Goal: Use online tool/utility: Utilize a website feature to perform a specific function

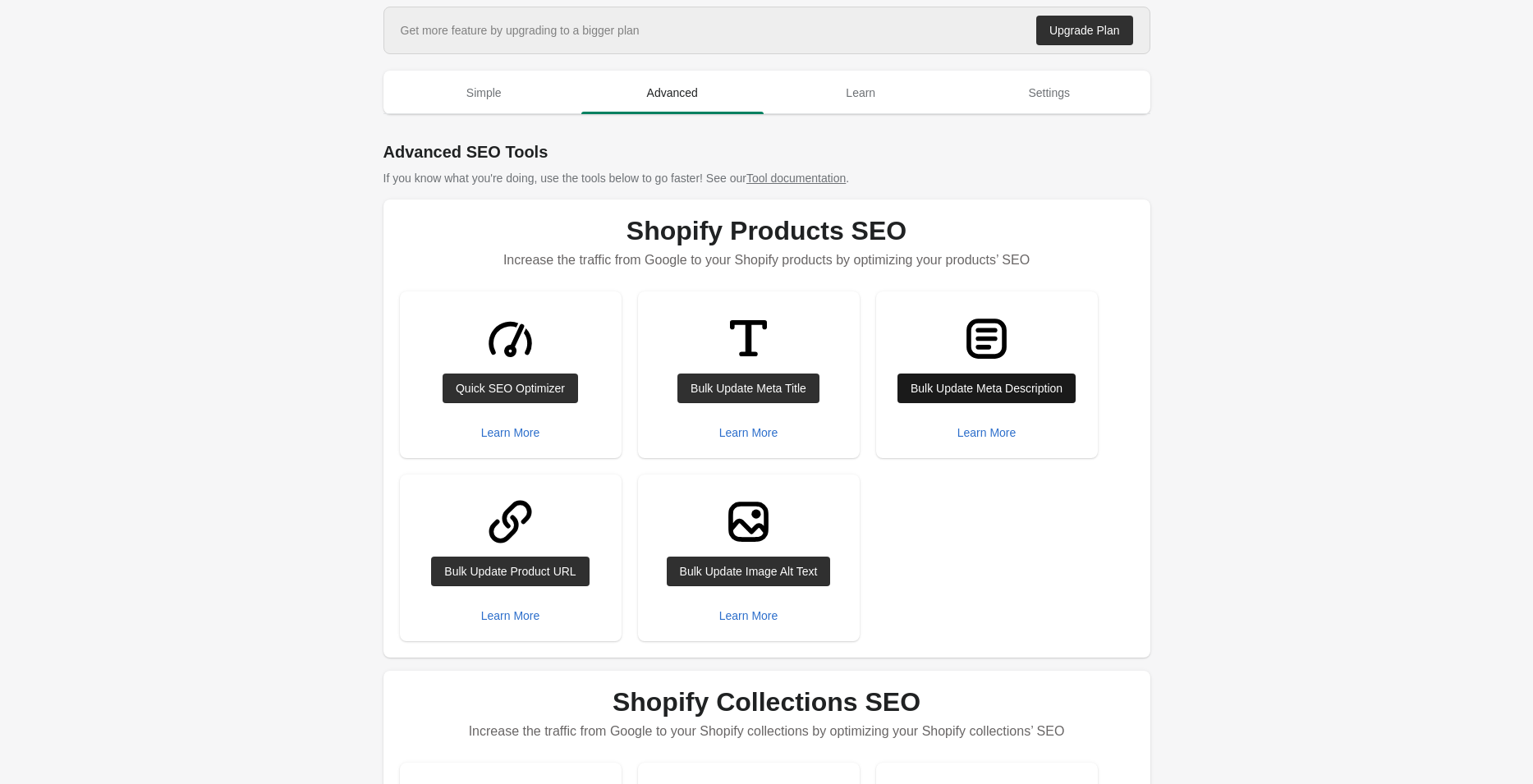
click at [962, 386] on div "Bulk Update Meta Description" at bounding box center [987, 388] width 152 height 13
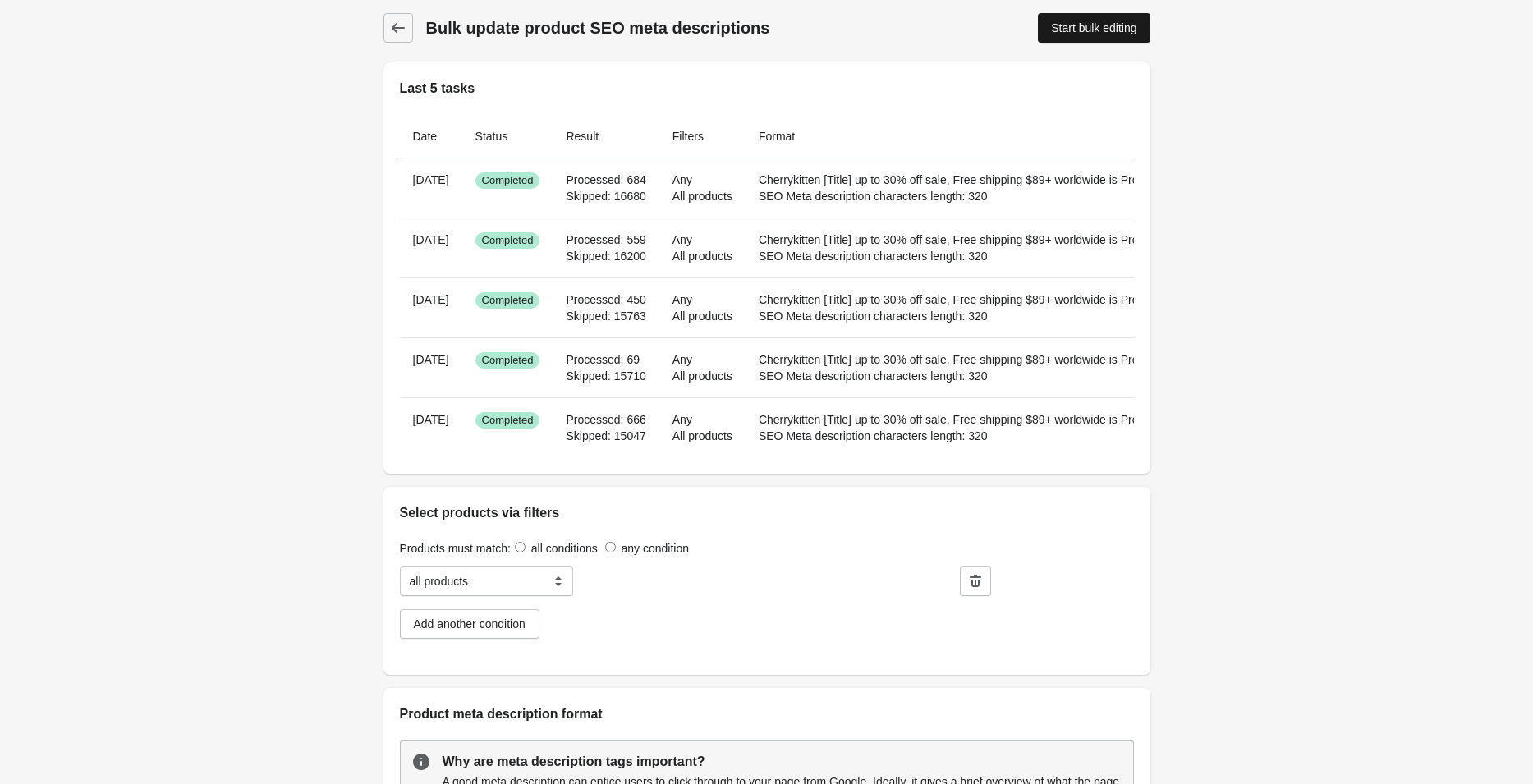
click at [1062, 32] on div "Start bulk editing" at bounding box center [1094, 28] width 85 height 13
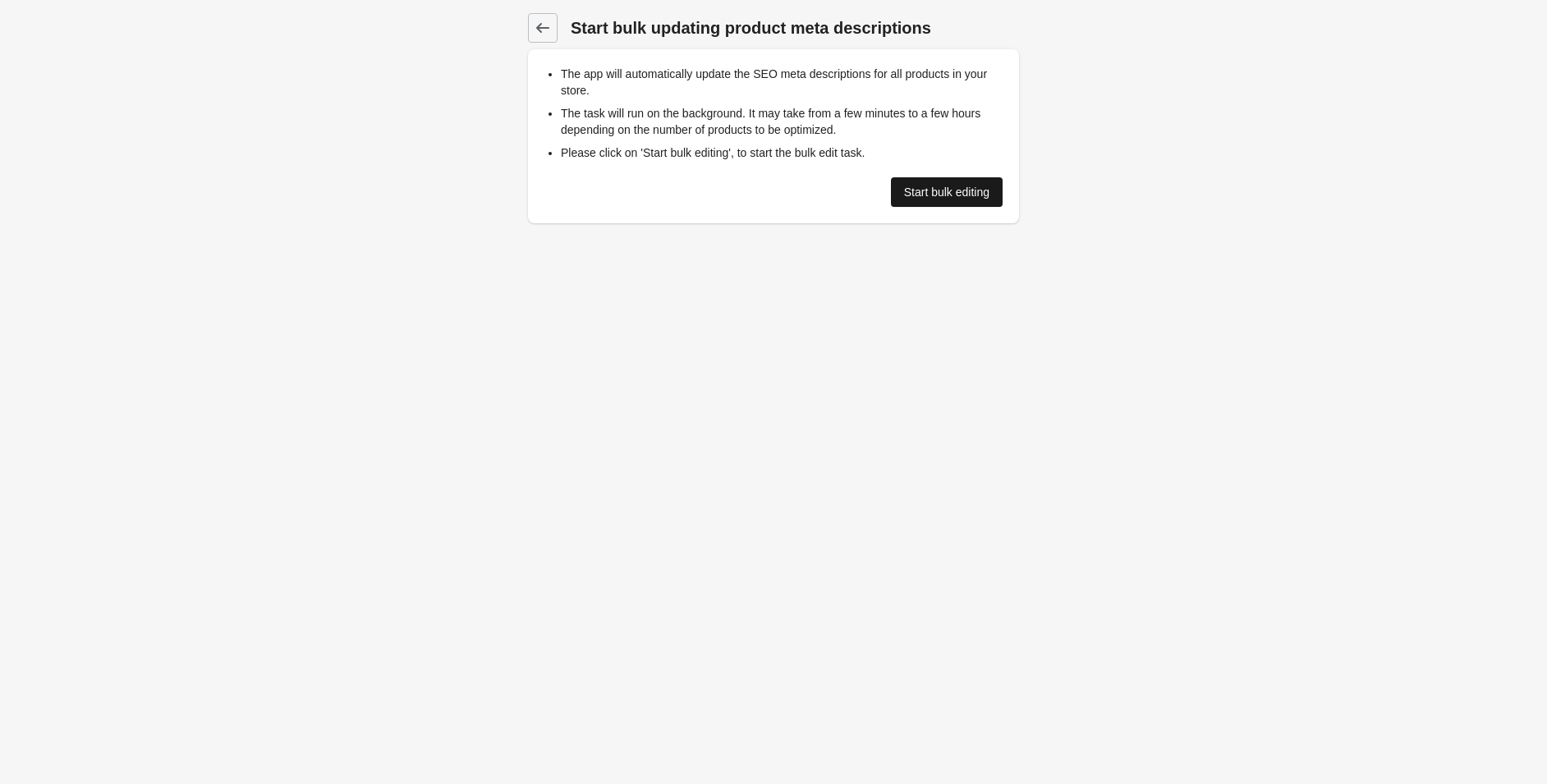
click at [910, 191] on div "Start bulk editing" at bounding box center [947, 192] width 85 height 13
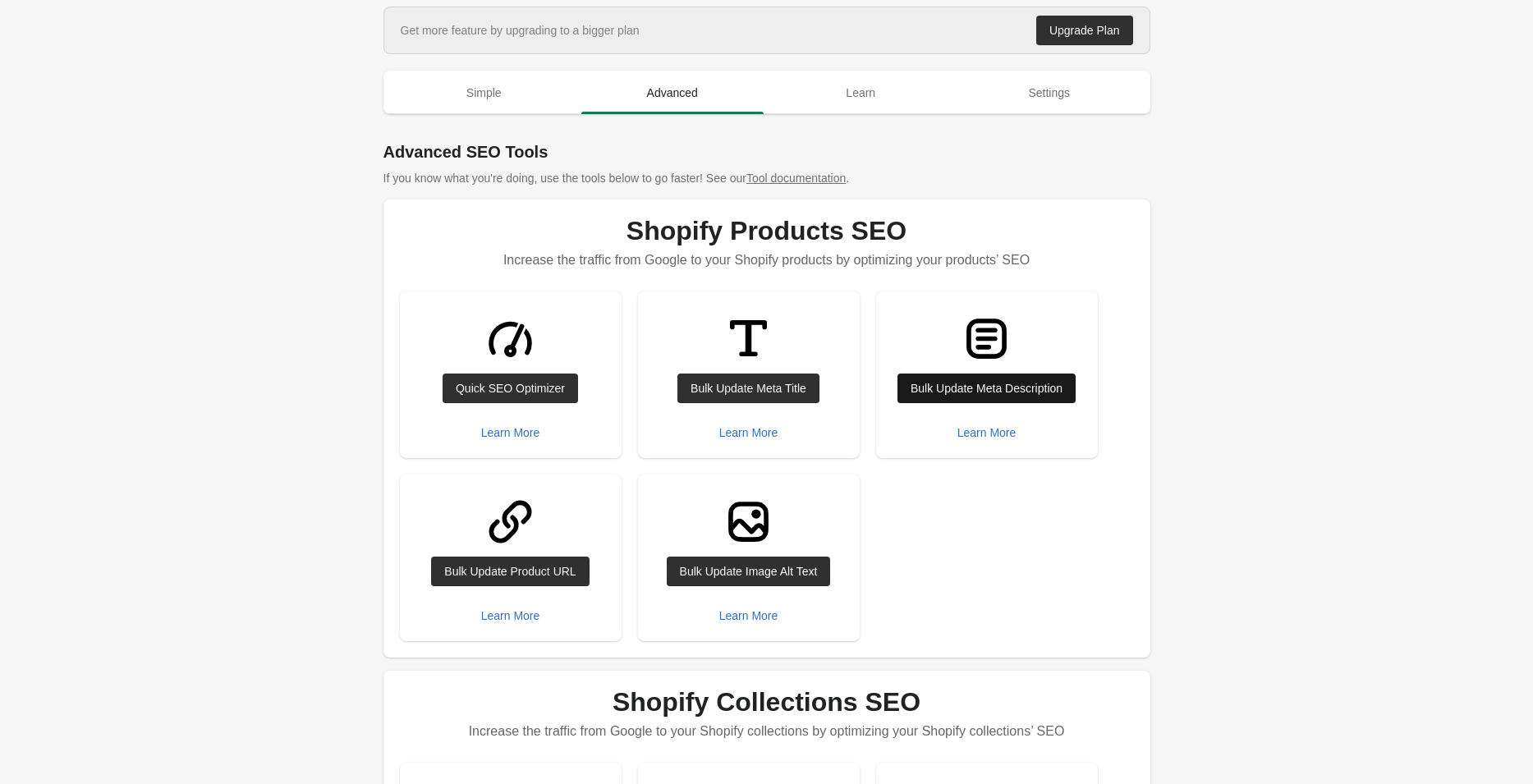
click at [970, 382] on div "Bulk Update Meta Description" at bounding box center [987, 388] width 152 height 13
